Goal: Task Accomplishment & Management: Manage account settings

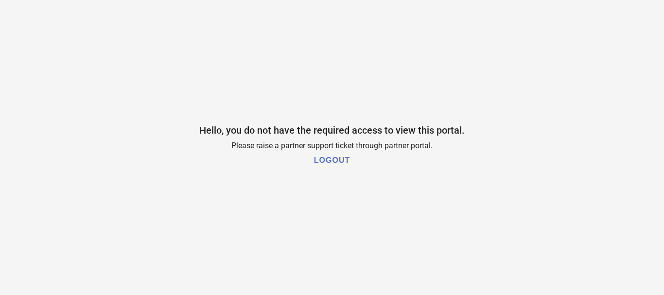
click at [329, 161] on h1 "LOGOUT" at bounding box center [332, 160] width 36 height 9
